Goal: Navigation & Orientation: Understand site structure

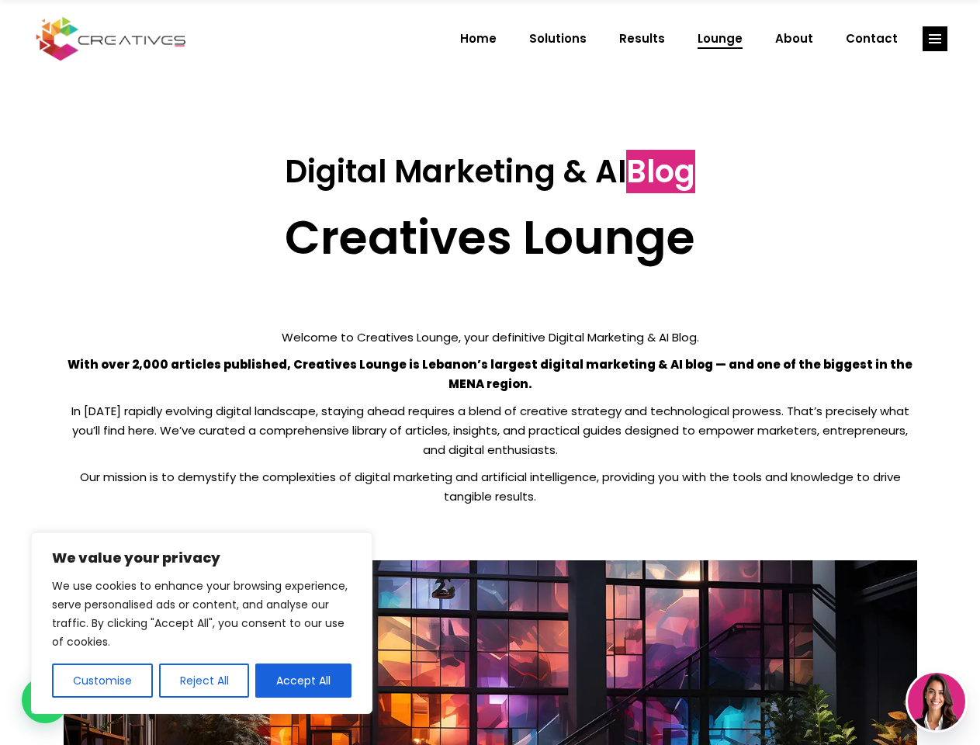
click at [489, 372] on p "With over 2,000 articles published, Creatives Lounge is Lebanon’s largest digit…" at bounding box center [490, 373] width 853 height 39
click at [102, 680] on button "Customise" at bounding box center [102, 680] width 101 height 34
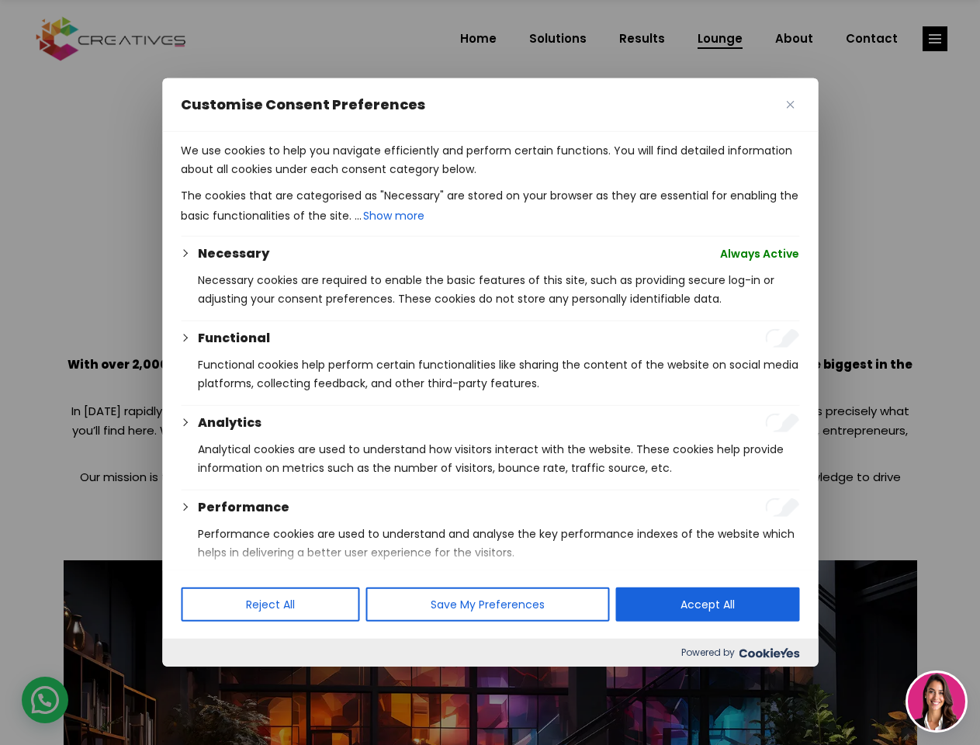
click at [203, 680] on div at bounding box center [490, 372] width 980 height 745
click at [303, 178] on p "We use cookies to help you navigate efficiently and perform certain functions. …" at bounding box center [490, 159] width 618 height 37
click at [935, 39] on div at bounding box center [490, 372] width 980 height 745
click at [936, 701] on img at bounding box center [935, 700] width 57 height 57
